Goal: Task Accomplishment & Management: Manage account settings

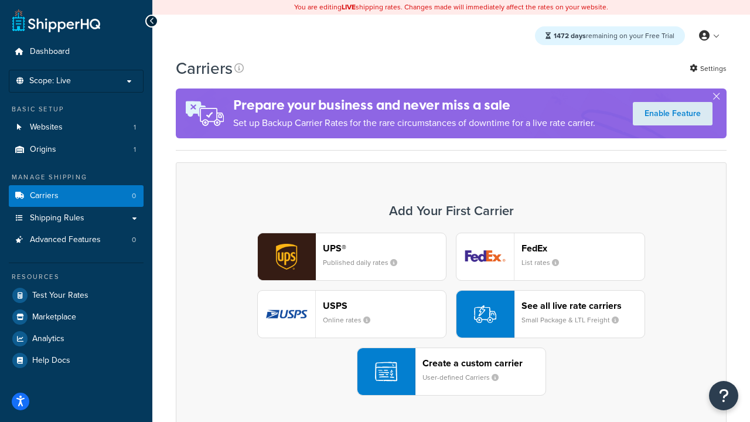
click at [451, 314] on div "UPS® Published daily rates FedEx List rates USPS Online rates See all live rate…" at bounding box center [451, 314] width 527 height 163
click at [583, 248] on header "FedEx" at bounding box center [583, 248] width 123 height 11
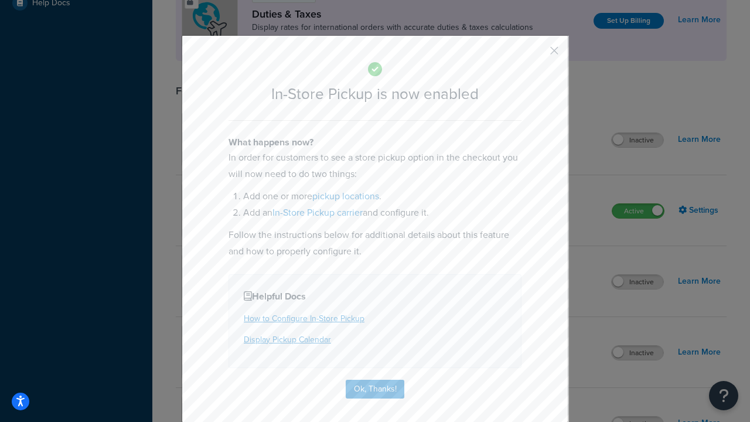
click at [537, 55] on button "button" at bounding box center [537, 54] width 3 height 3
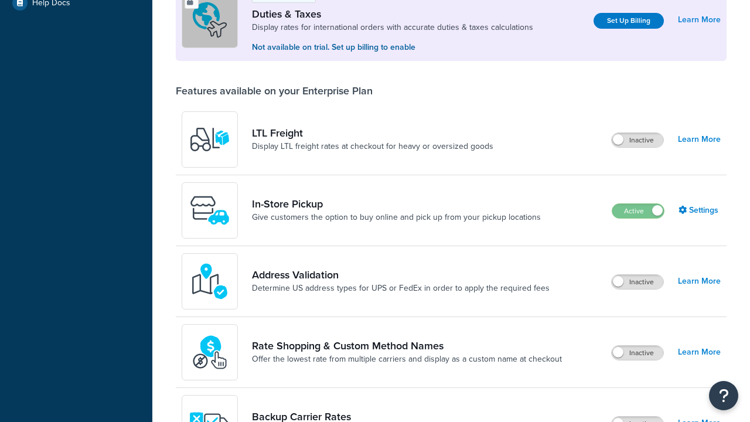
scroll to position [358, 0]
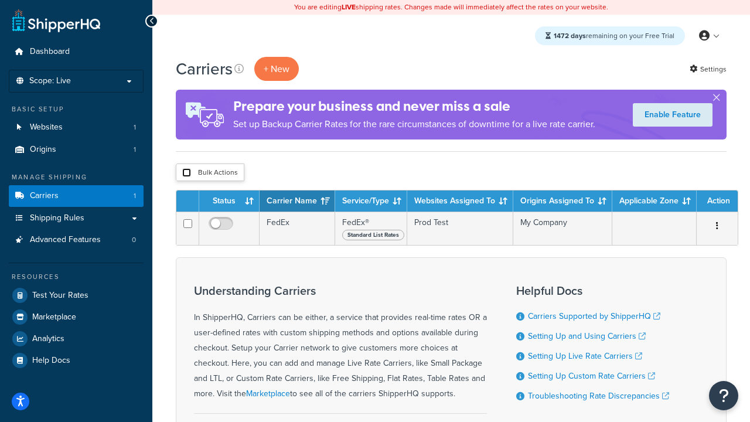
click at [186, 173] on input "checkbox" at bounding box center [186, 172] width 9 height 9
checkbox input "true"
click at [0, 0] on button "Delete" at bounding box center [0, 0] width 0 height 0
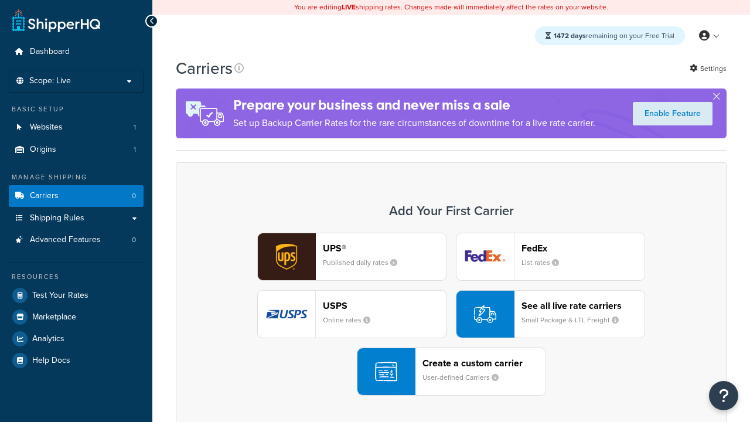
click at [451, 314] on div "UPS® Published daily rates FedEx List rates USPS Online rates See all live rate…" at bounding box center [451, 314] width 527 height 163
click at [583, 248] on header "FedEx" at bounding box center [583, 248] width 123 height 11
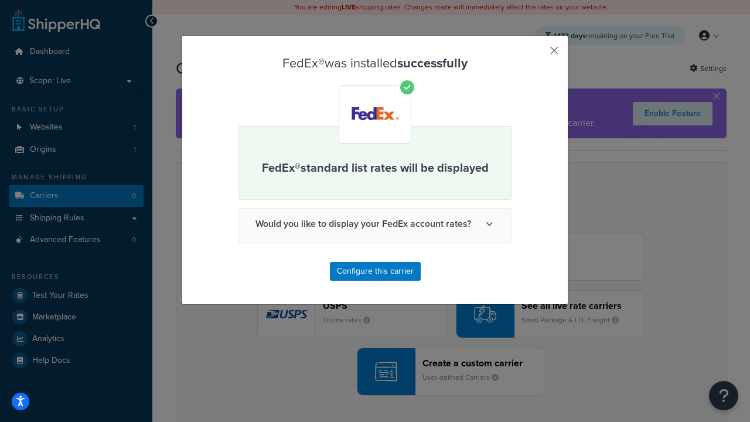
click at [537, 55] on button "button" at bounding box center [537, 54] width 3 height 3
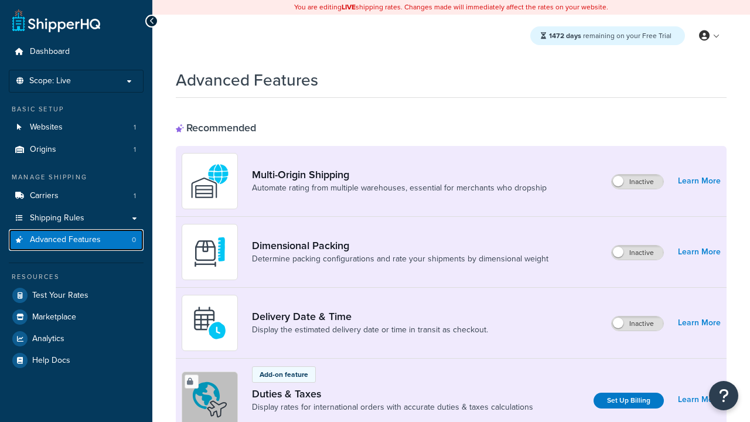
click at [76, 240] on span "Advanced Features" at bounding box center [65, 240] width 71 height 10
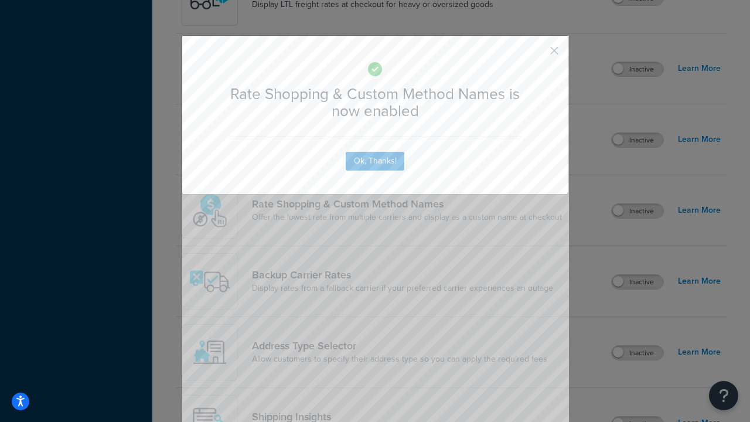
click at [537, 55] on button "button" at bounding box center [537, 54] width 3 height 3
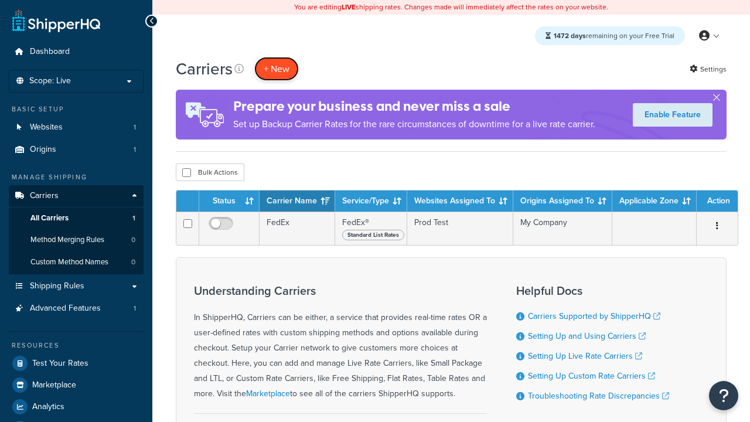
click at [277, 69] on button "+ New" at bounding box center [276, 69] width 45 height 24
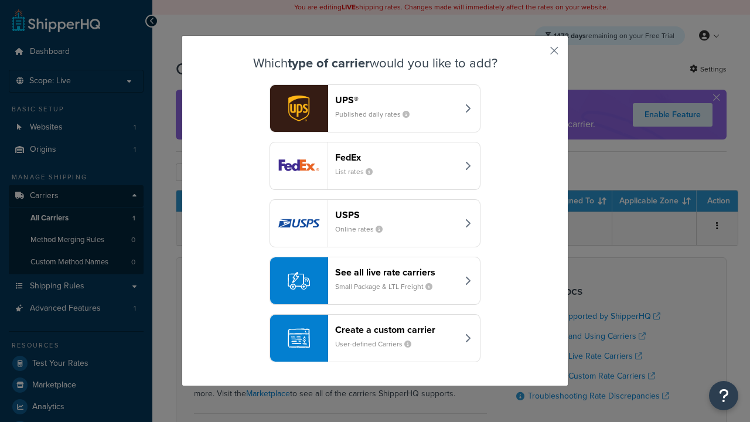
click at [375, 281] on div "See all live rate carriers Small Package & LTL Freight" at bounding box center [396, 281] width 123 height 28
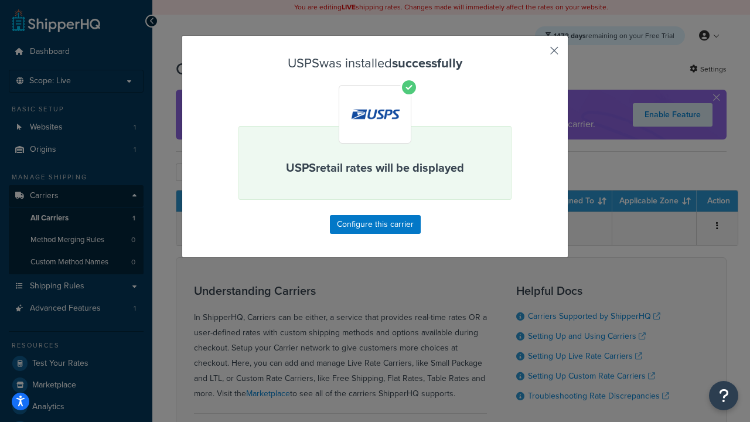
click at [537, 55] on button "button" at bounding box center [537, 54] width 3 height 3
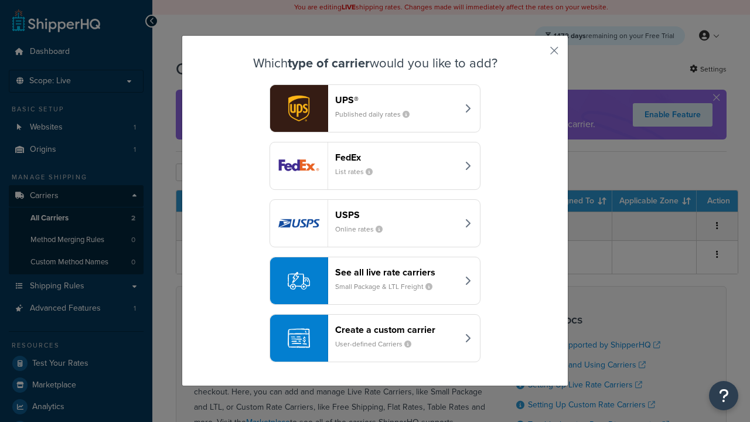
click at [375, 281] on div "See all live rate carriers Small Package & LTL Freight" at bounding box center [396, 281] width 123 height 28
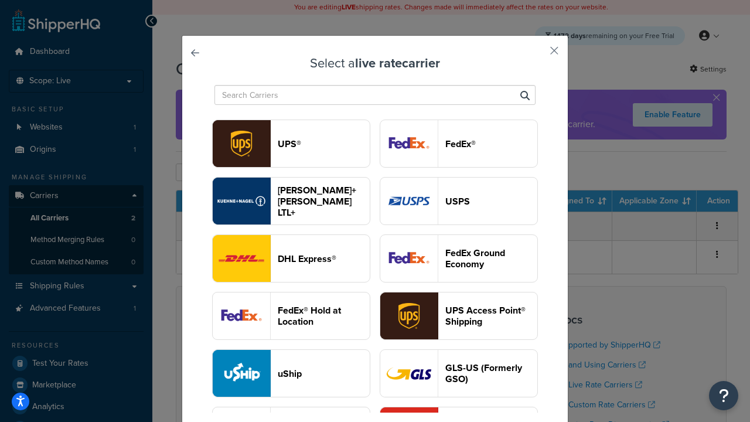
click at [459, 144] on header "FedEx®" at bounding box center [492, 143] width 92 height 11
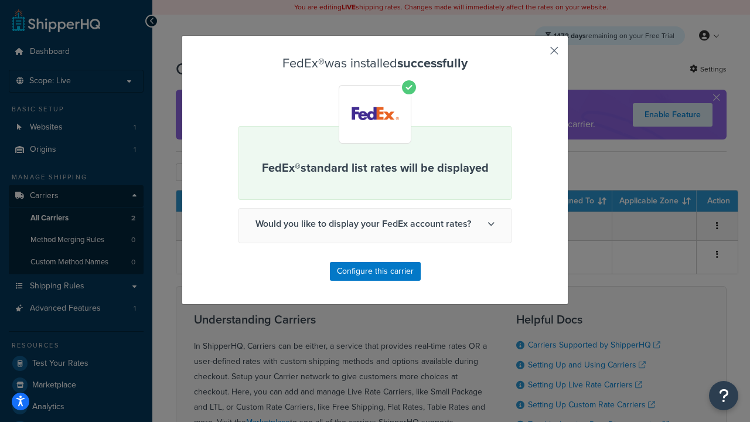
click at [537, 55] on button "button" at bounding box center [537, 54] width 3 height 3
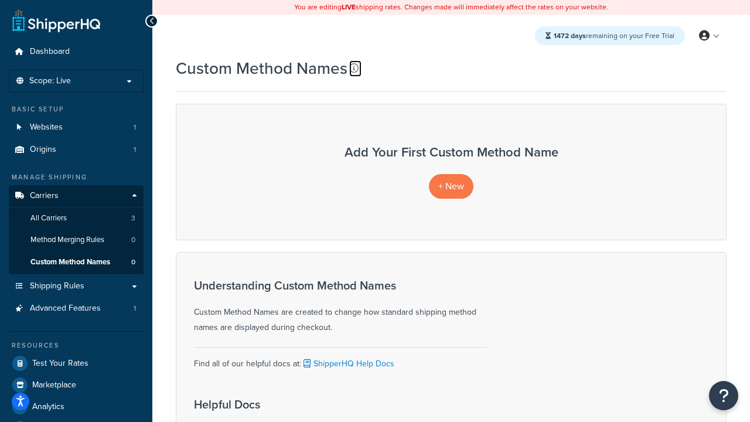
click at [354, 68] on icon at bounding box center [353, 67] width 9 height 9
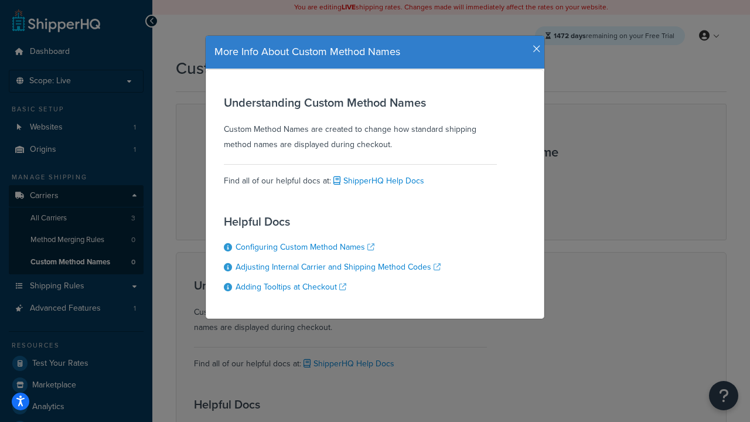
click at [534, 45] on icon "button" at bounding box center [537, 49] width 8 height 11
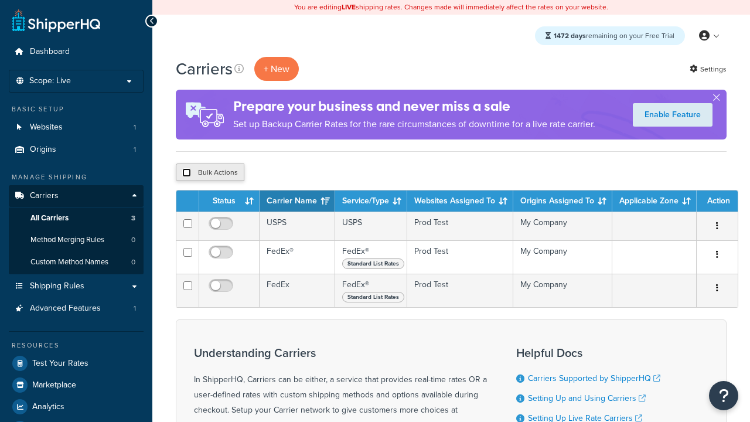
click at [186, 173] on input "checkbox" at bounding box center [186, 172] width 9 height 9
checkbox input "true"
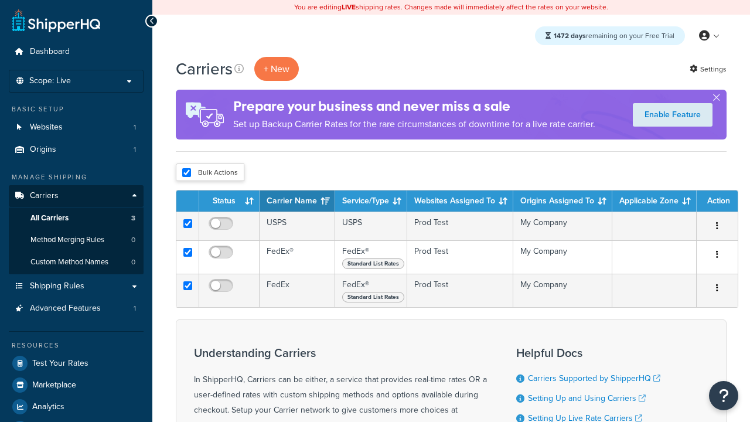
click at [0, 0] on button "Delete" at bounding box center [0, 0] width 0 height 0
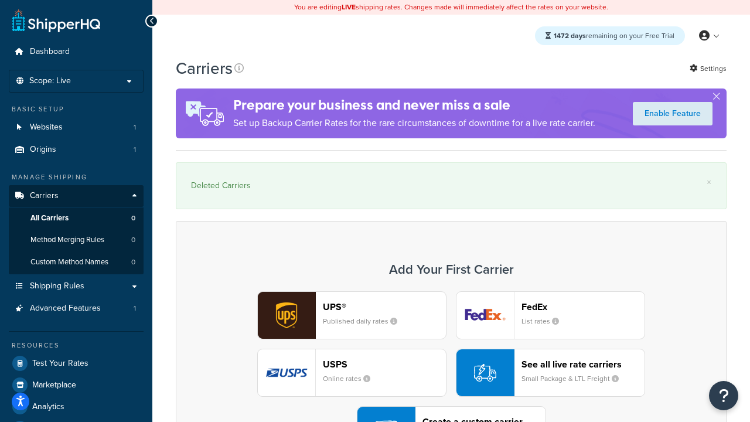
click at [451, 341] on div "UPS® Published daily rates FedEx List rates USPS Online rates See all live rate…" at bounding box center [451, 372] width 527 height 163
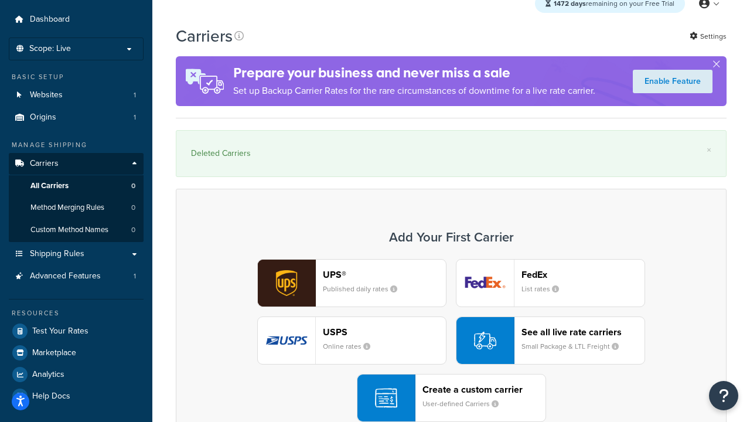
click at [451, 398] on div "Create a custom carrier User-defined Carriers" at bounding box center [484, 398] width 123 height 28
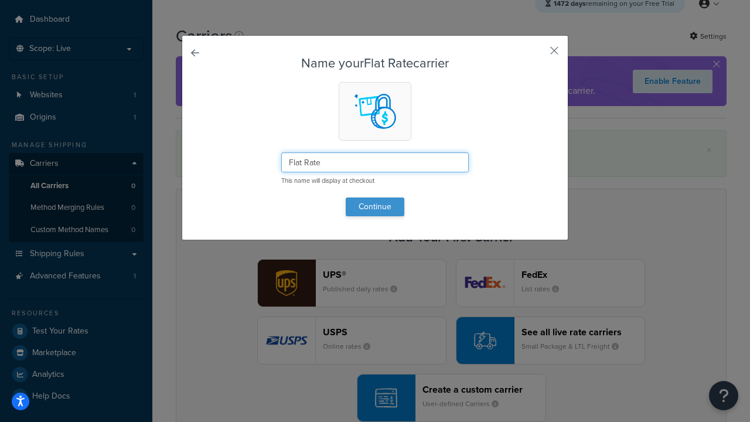
type input "Flat Rate"
click at [375, 206] on button "Continue" at bounding box center [375, 207] width 59 height 19
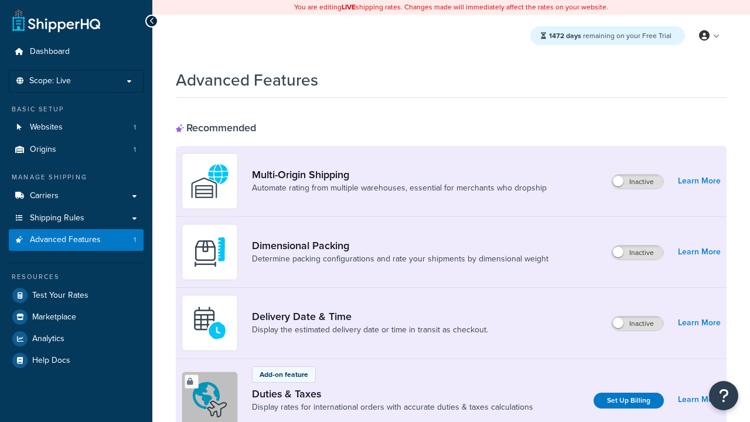
scroll to position [522, 0]
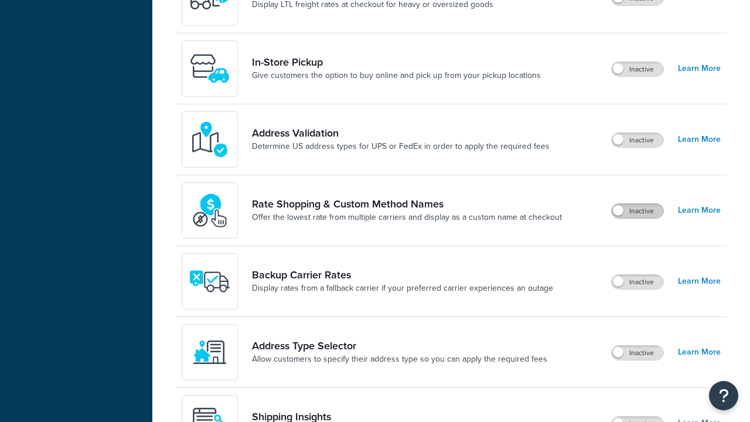
scroll to position [0, 0]
